Goal: Task Accomplishment & Management: Manage account settings

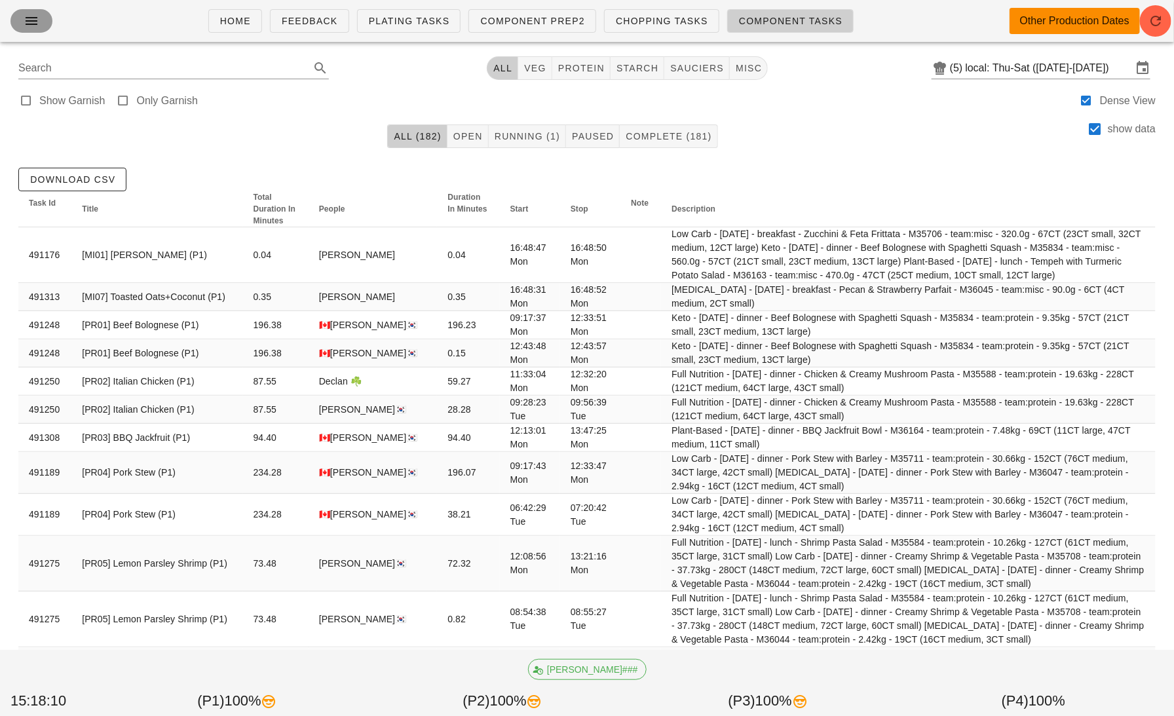
click at [26, 16] on icon "button" at bounding box center [32, 21] width 16 height 16
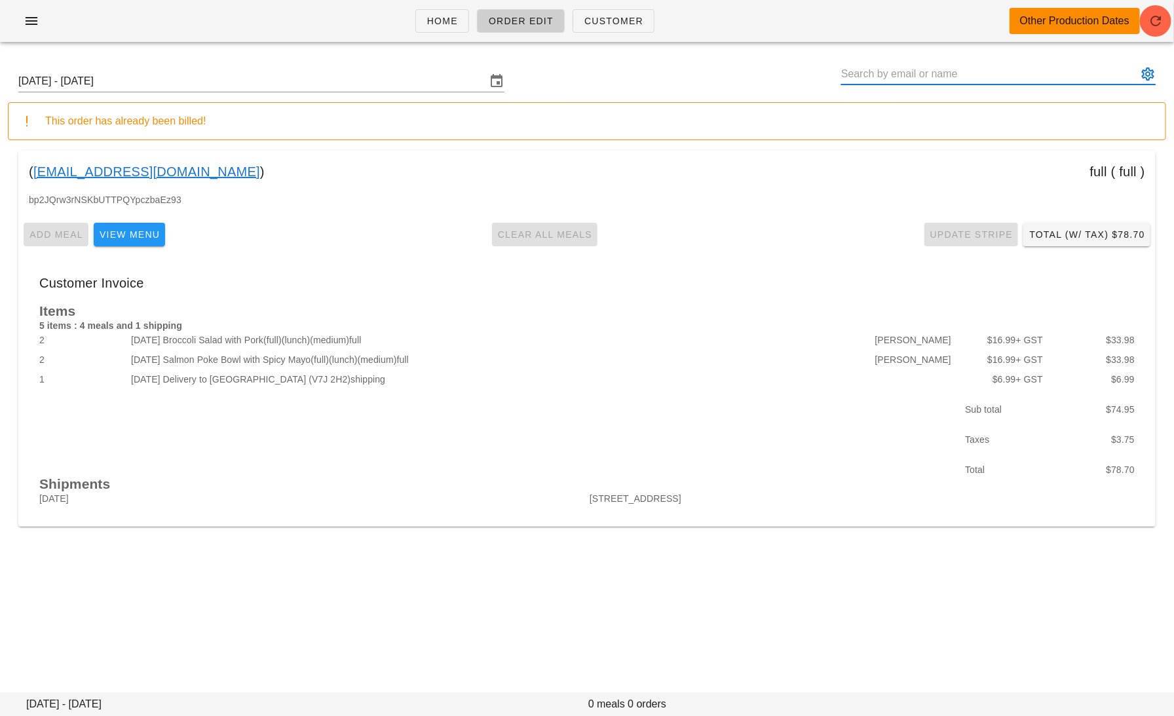
click at [895, 76] on input "text" at bounding box center [989, 74] width 296 height 21
paste input "jayme.derrah@gmail.com"
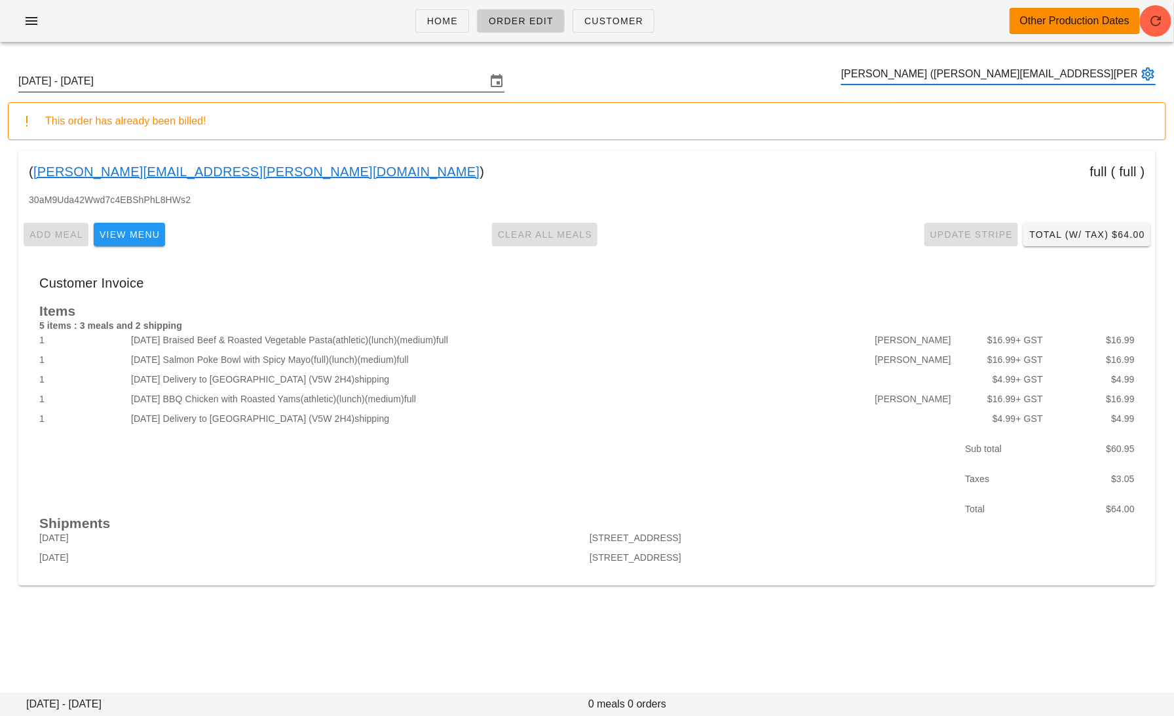
type input "Jayme Derrah (jayme.derrah@gmail.com)"
click at [276, 84] on input "Sunday October 5 - Saturday October 11" at bounding box center [252, 81] width 468 height 21
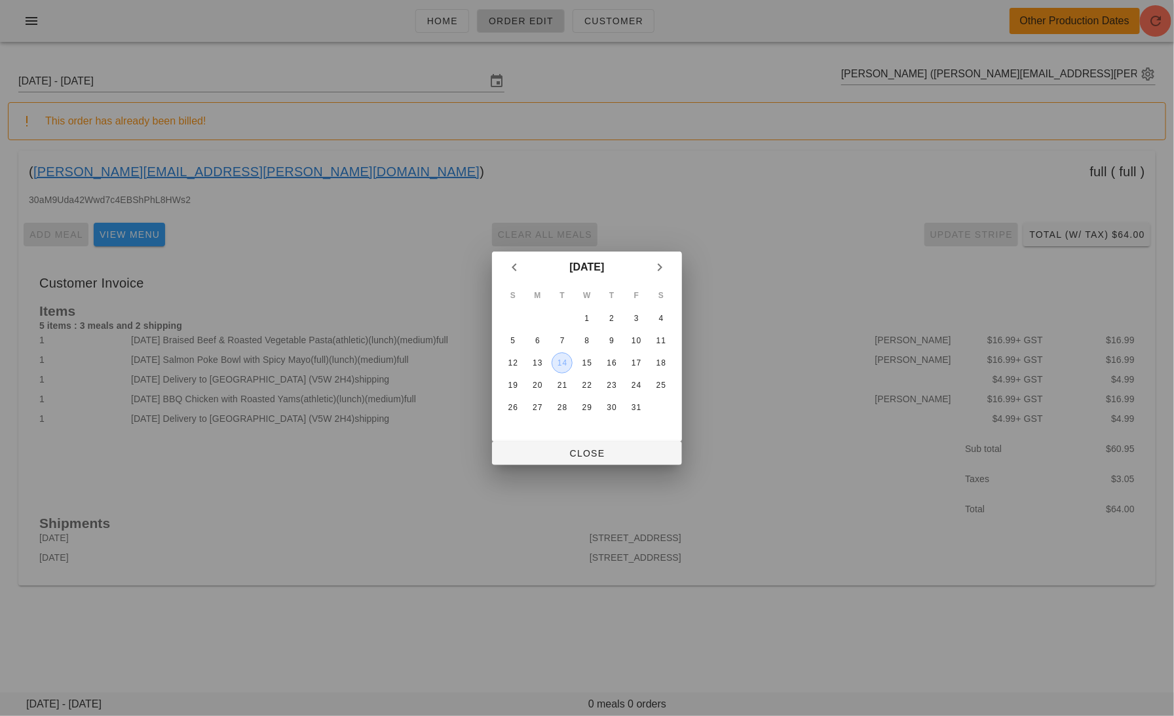
click at [561, 358] on div "14" at bounding box center [562, 362] width 20 height 9
click at [591, 451] on span "Close" at bounding box center [586, 453] width 169 height 10
type input "Sunday October 12 - Saturday October 18"
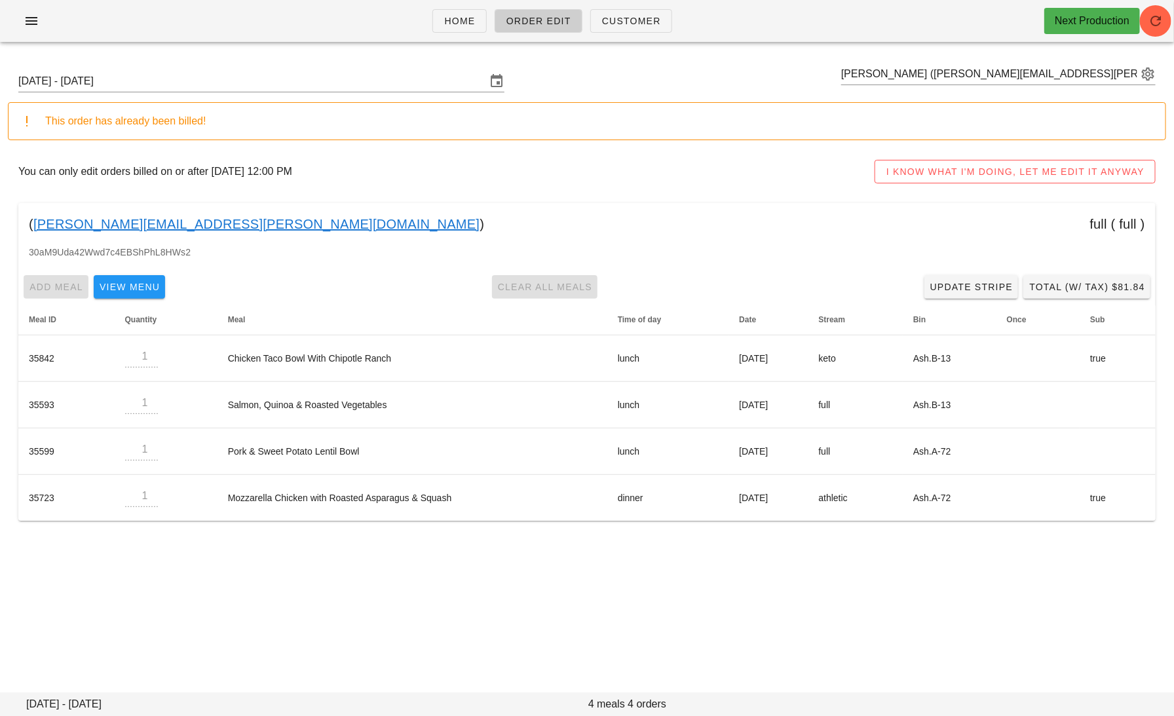
click at [143, 221] on link "jayme.derrah@gmail.com" at bounding box center [256, 223] width 446 height 21
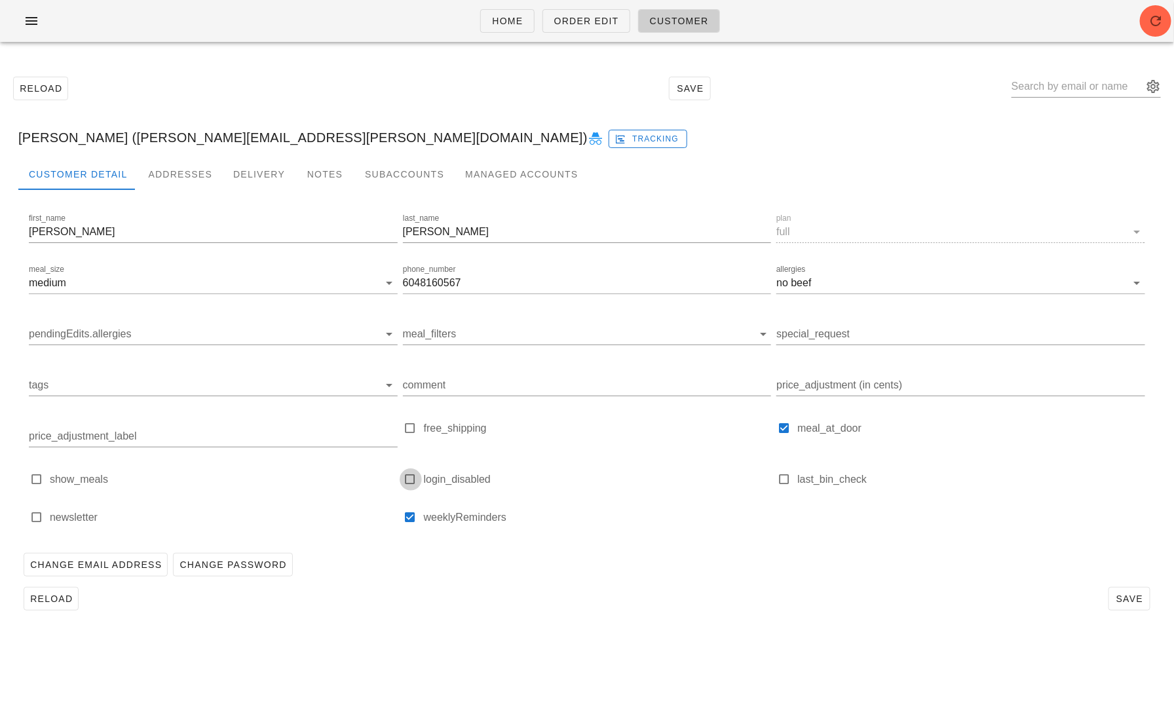
click at [408, 482] on div at bounding box center [410, 479] width 18 height 18
type input "Jayme Derrah (jayme.derrah@gmail.com)"
checkbox input "true"
click at [1132, 599] on span "Save" at bounding box center [1129, 598] width 30 height 10
click at [587, 139] on icon at bounding box center [595, 139] width 16 height 16
